Goal: Task Accomplishment & Management: Manage account settings

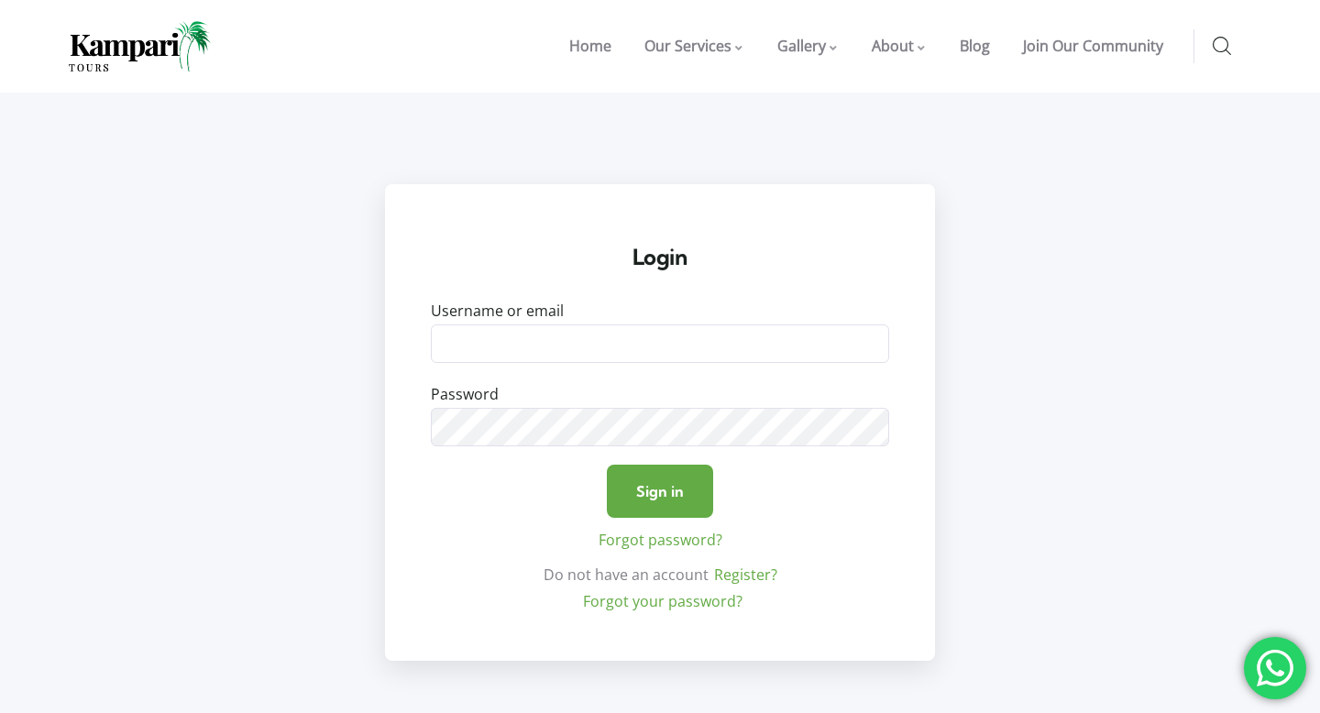
click at [720, 341] on input "Username or email" at bounding box center [660, 344] width 458 height 39
type input "kamparitours@gmail.com"
click at [675, 496] on input "Sign in" at bounding box center [660, 491] width 106 height 53
